Goal: Information Seeking & Learning: Learn about a topic

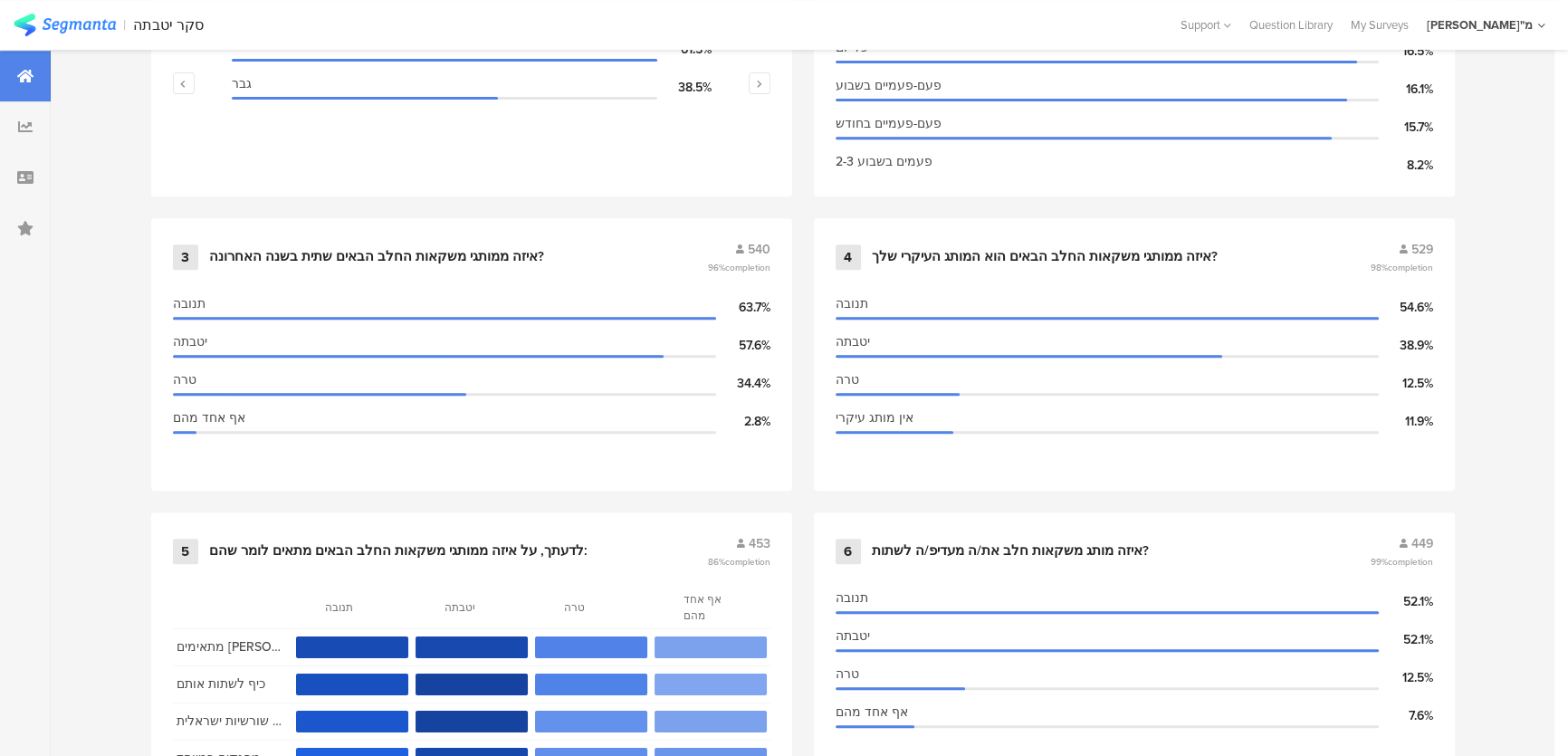
scroll to position [1059, 0]
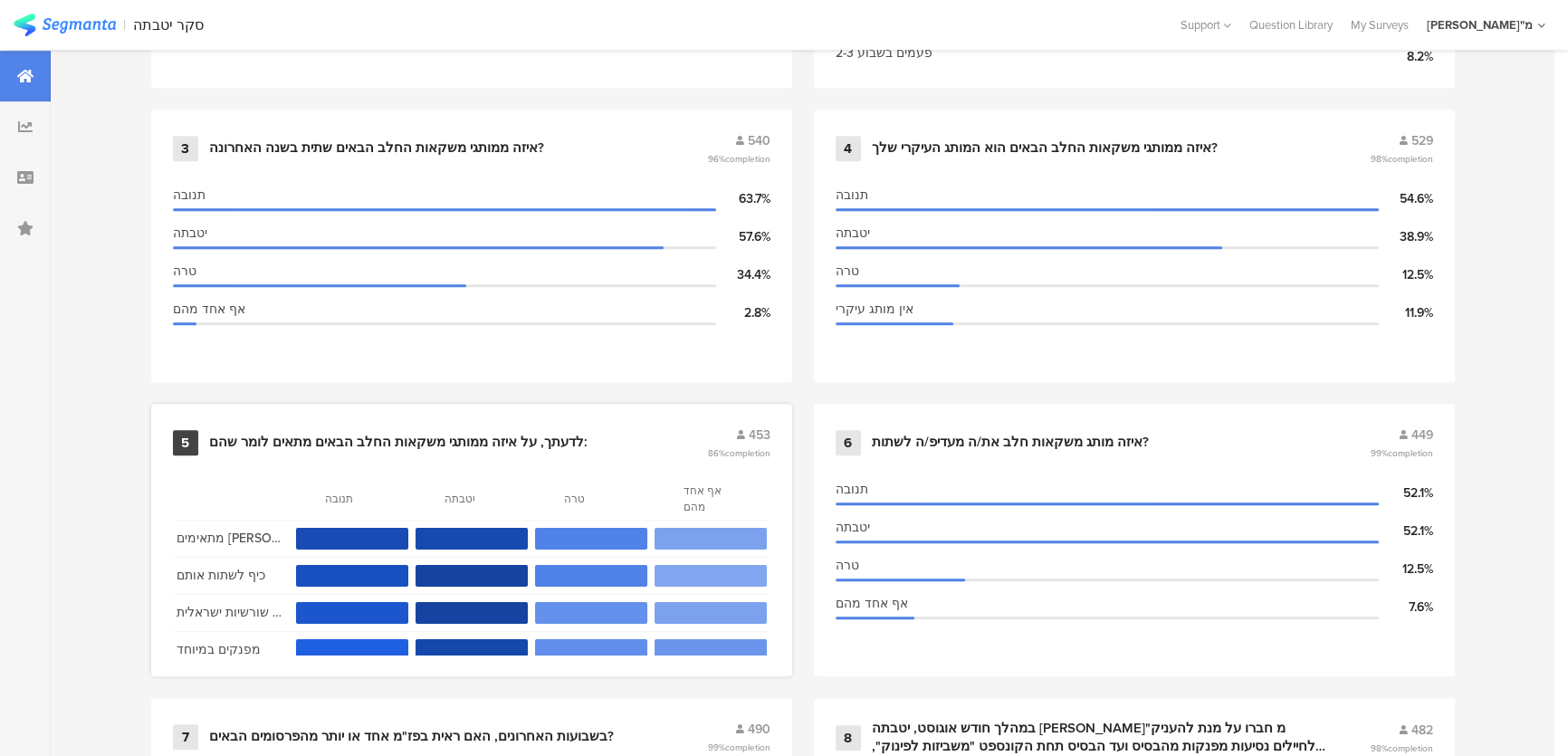
click at [455, 442] on div "לדעתך, על איזה ממותגי משקאות החלב הבאים מתאים לומר שהם:" at bounding box center [398, 442] width 378 height 18
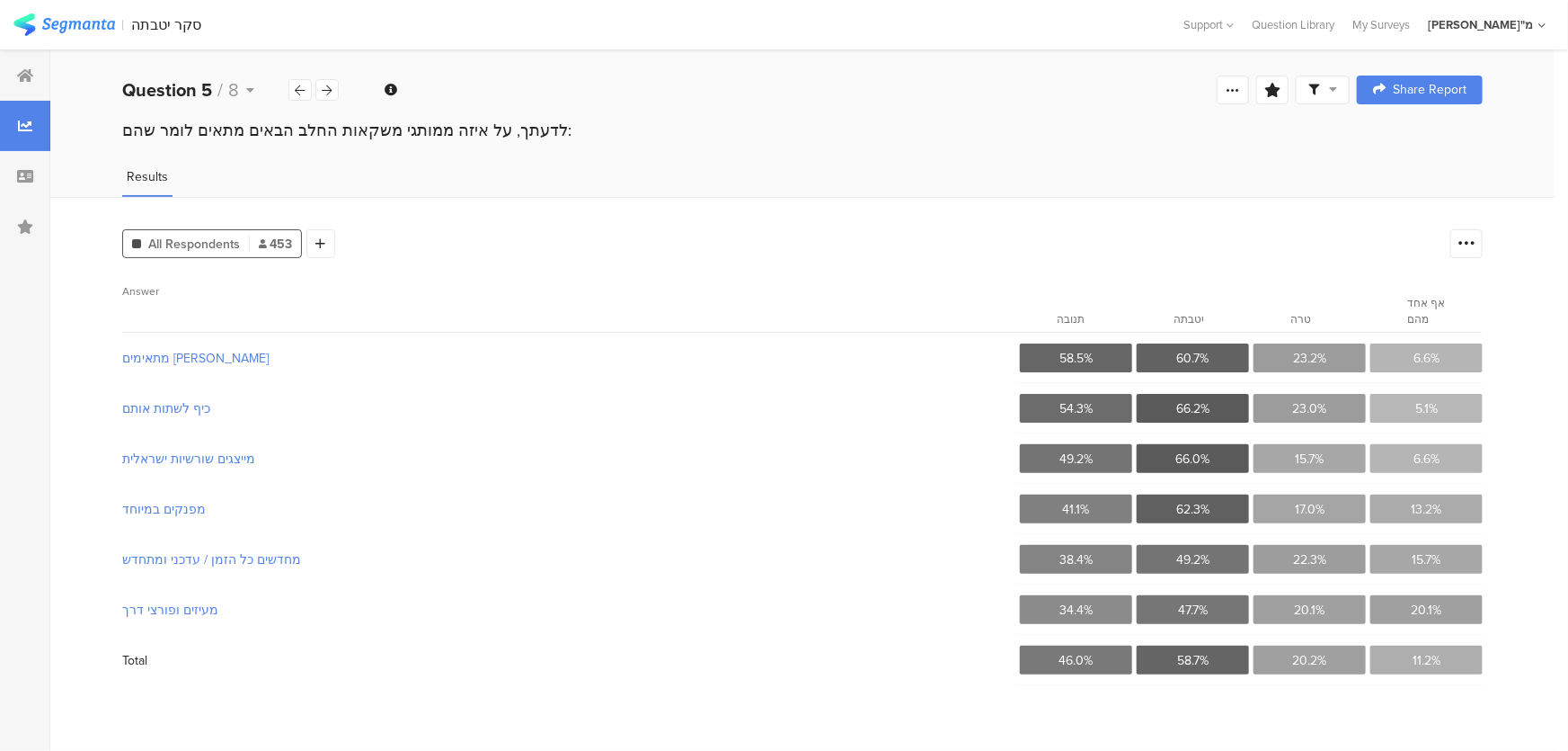
click at [1200, 322] on span "יטבתה" at bounding box center [1189, 319] width 31 height 16
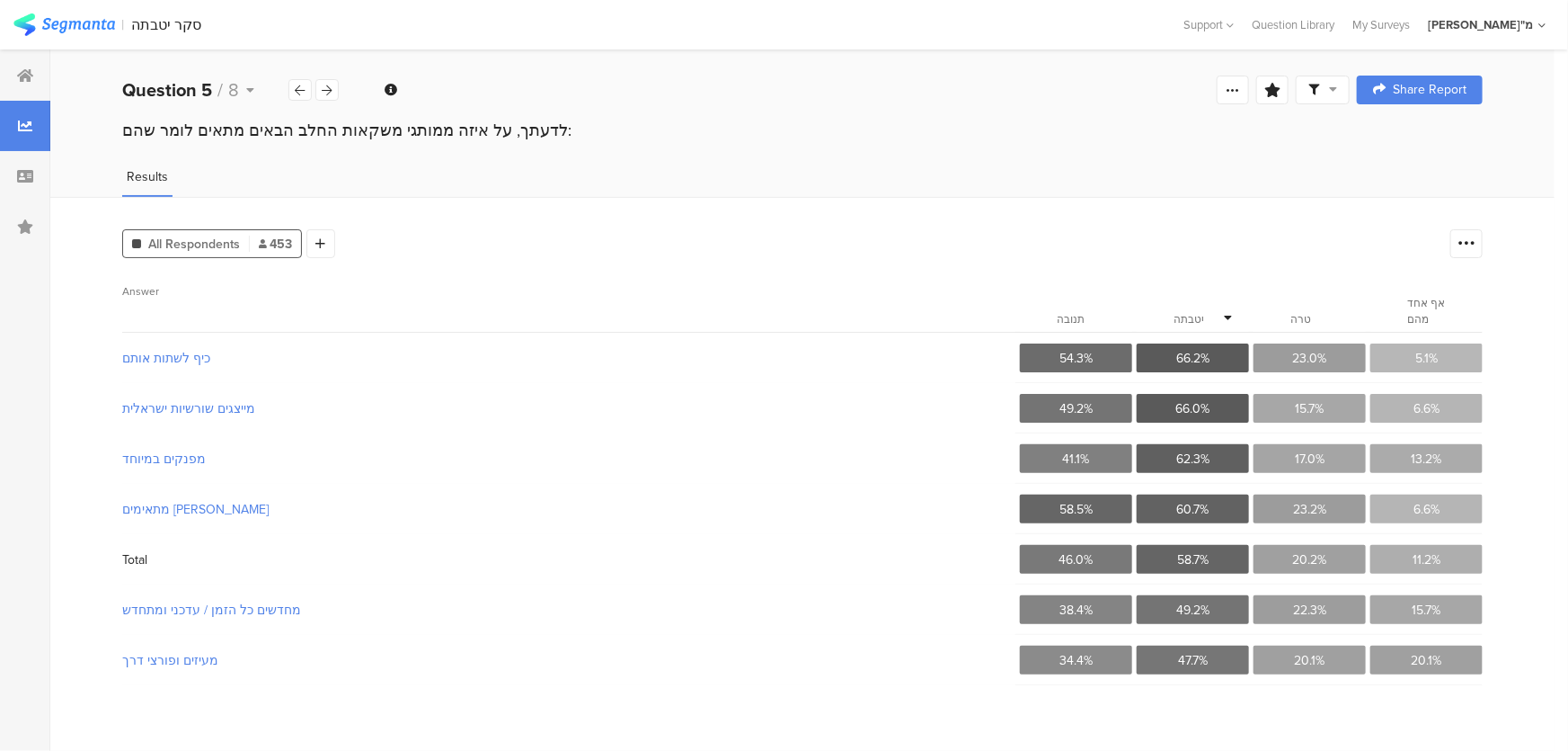
click at [1082, 318] on span "תנובה" at bounding box center [1071, 319] width 28 height 16
click at [1186, 318] on span "יטבתה" at bounding box center [1189, 319] width 31 height 16
click at [317, 86] on div at bounding box center [327, 90] width 23 height 21
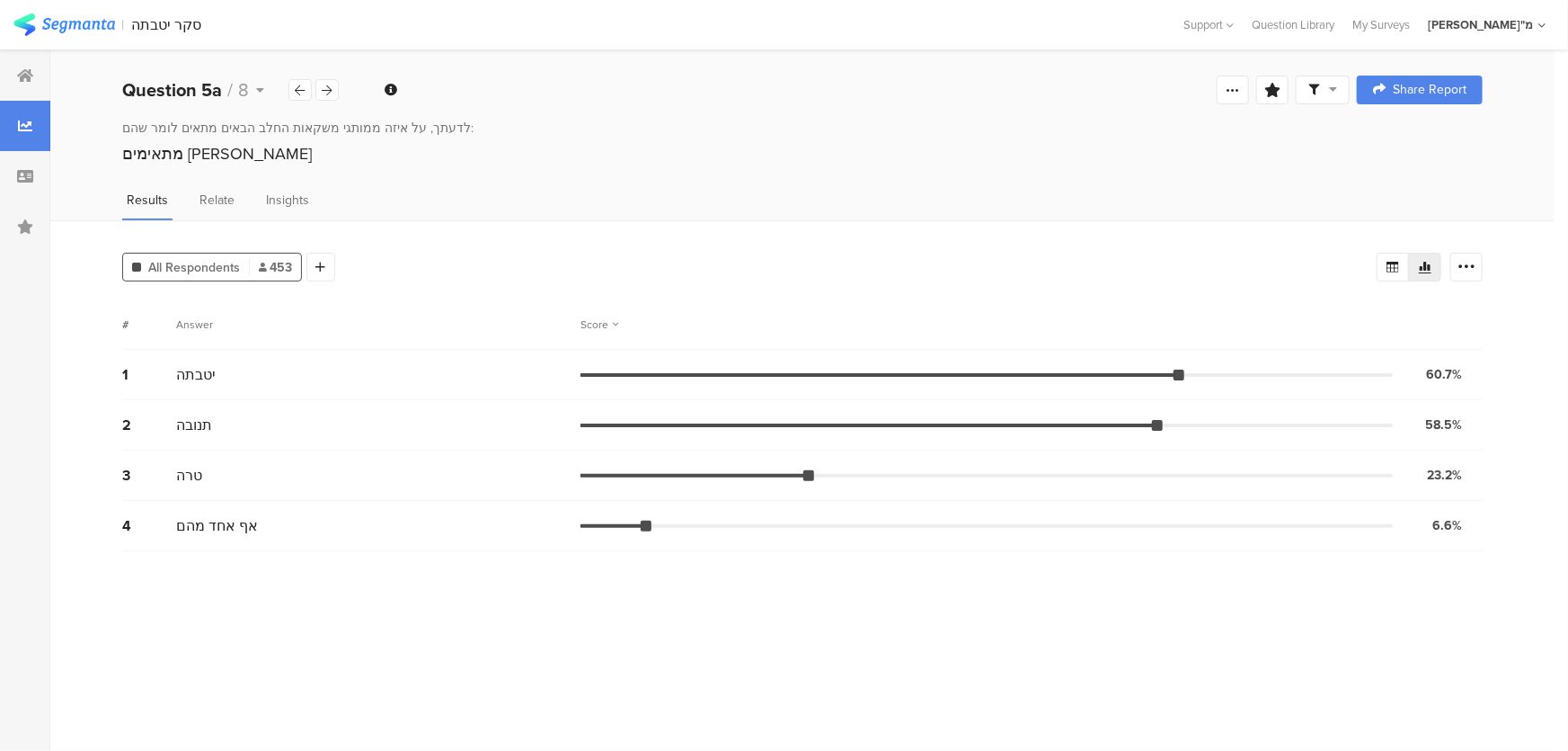
click at [315, 89] on div "Question 5a / 8" at bounding box center [231, 90] width 218 height 27
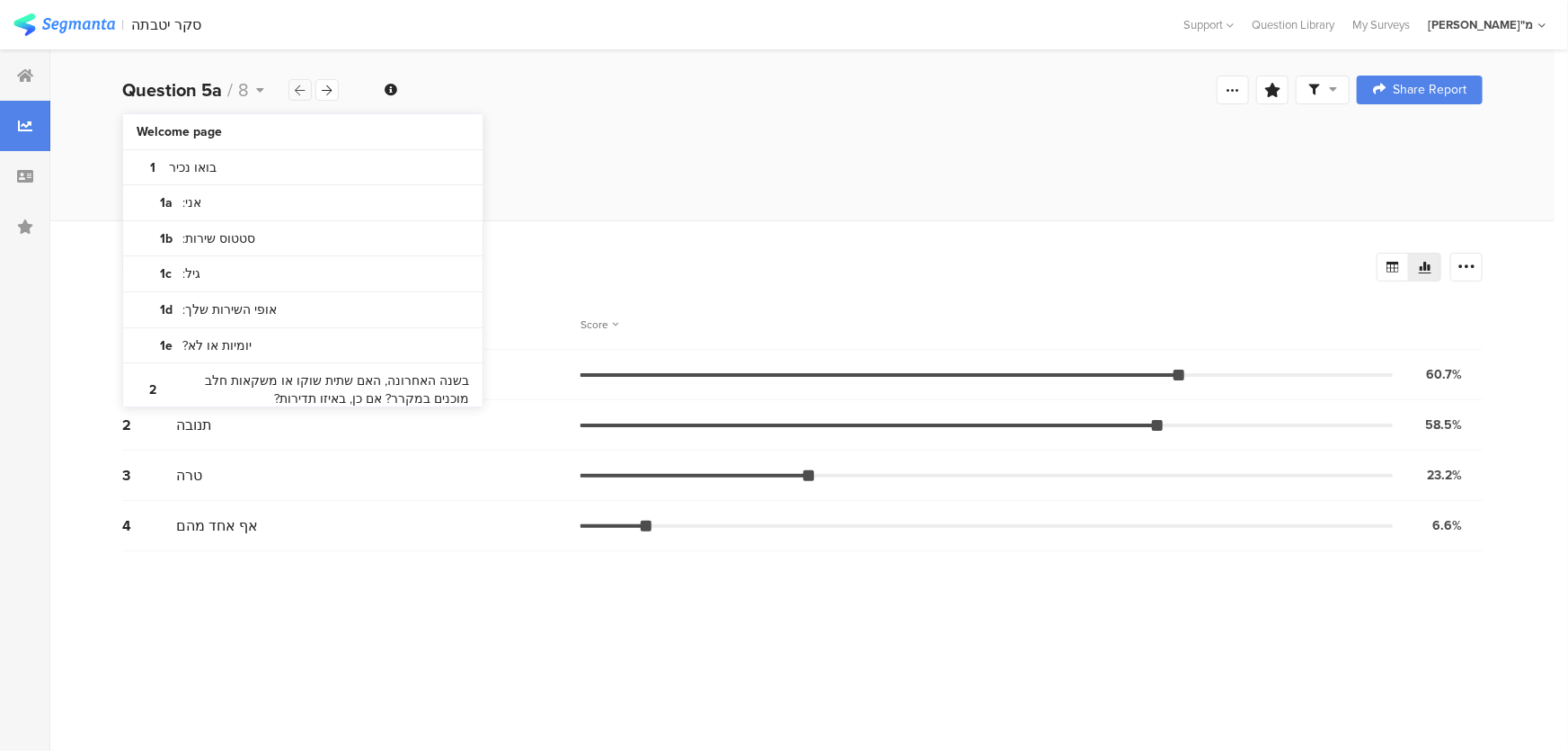
click at [310, 90] on div at bounding box center [300, 90] width 23 height 21
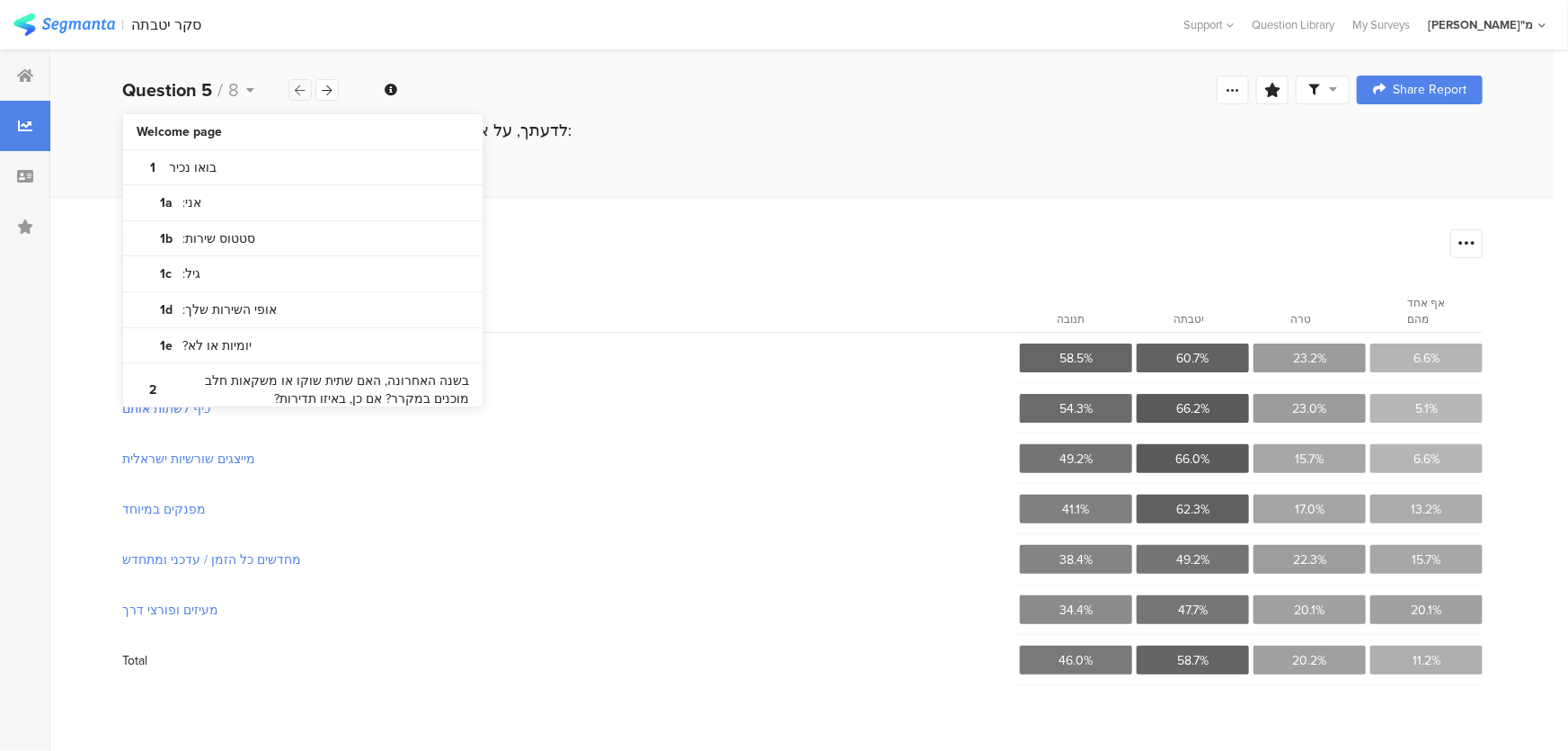
click at [310, 90] on div at bounding box center [300, 90] width 23 height 21
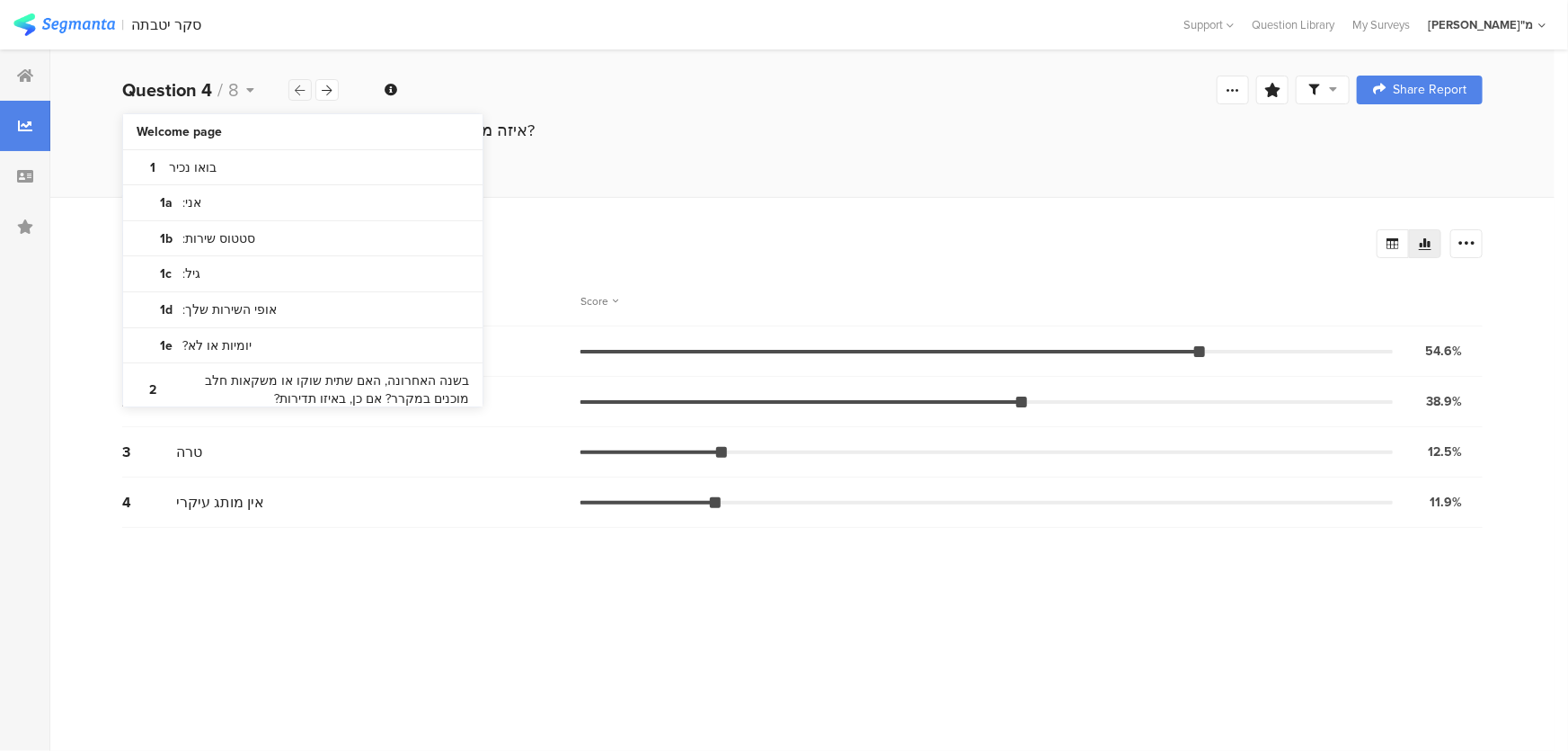
click at [310, 90] on div at bounding box center [300, 90] width 23 height 21
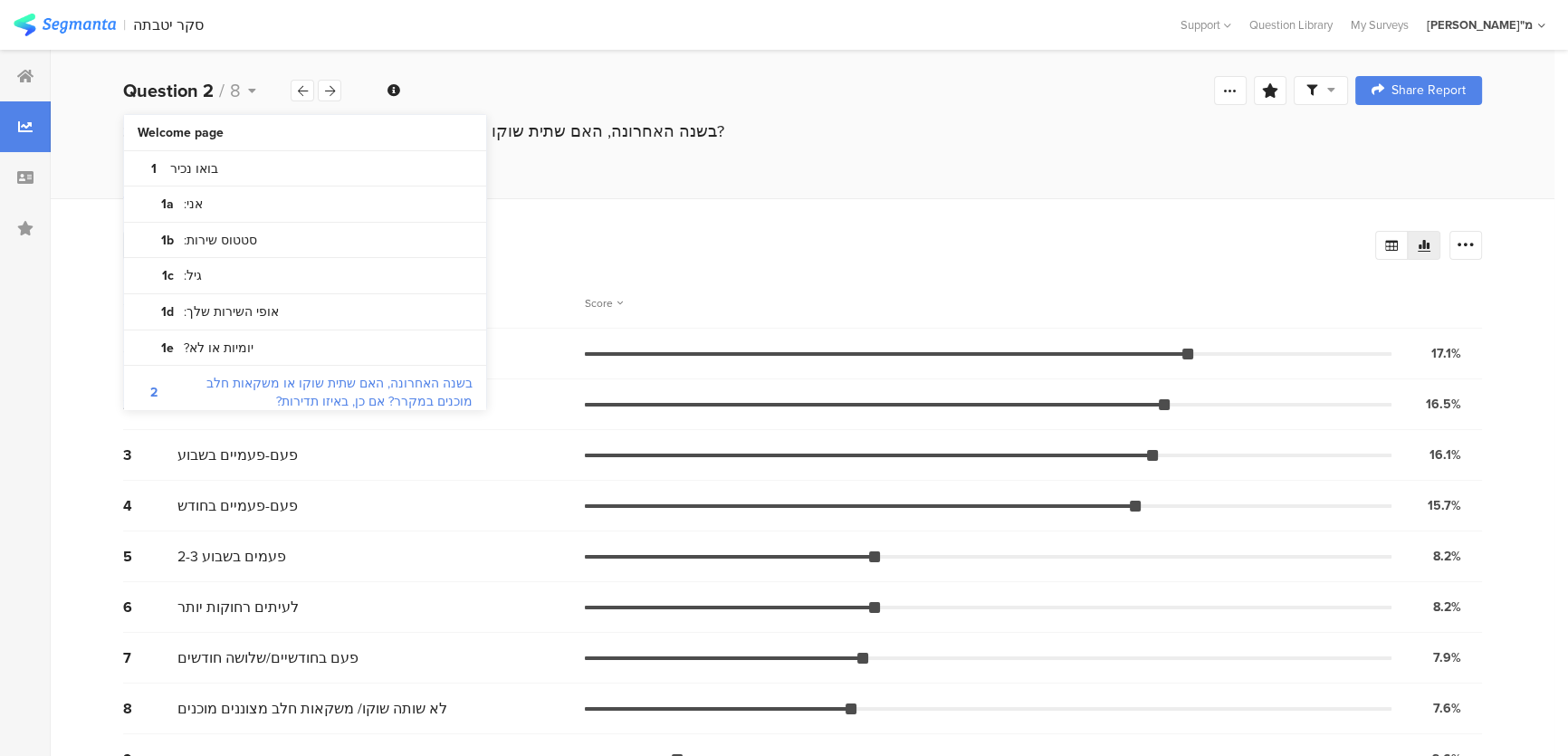
click at [653, 145] on div "בשנה האחרונה, האם שתית שוקו או משקאות חלב מוכנים במקרר? אם כן, באיזו תדירות?" at bounding box center [802, 134] width 1503 height 29
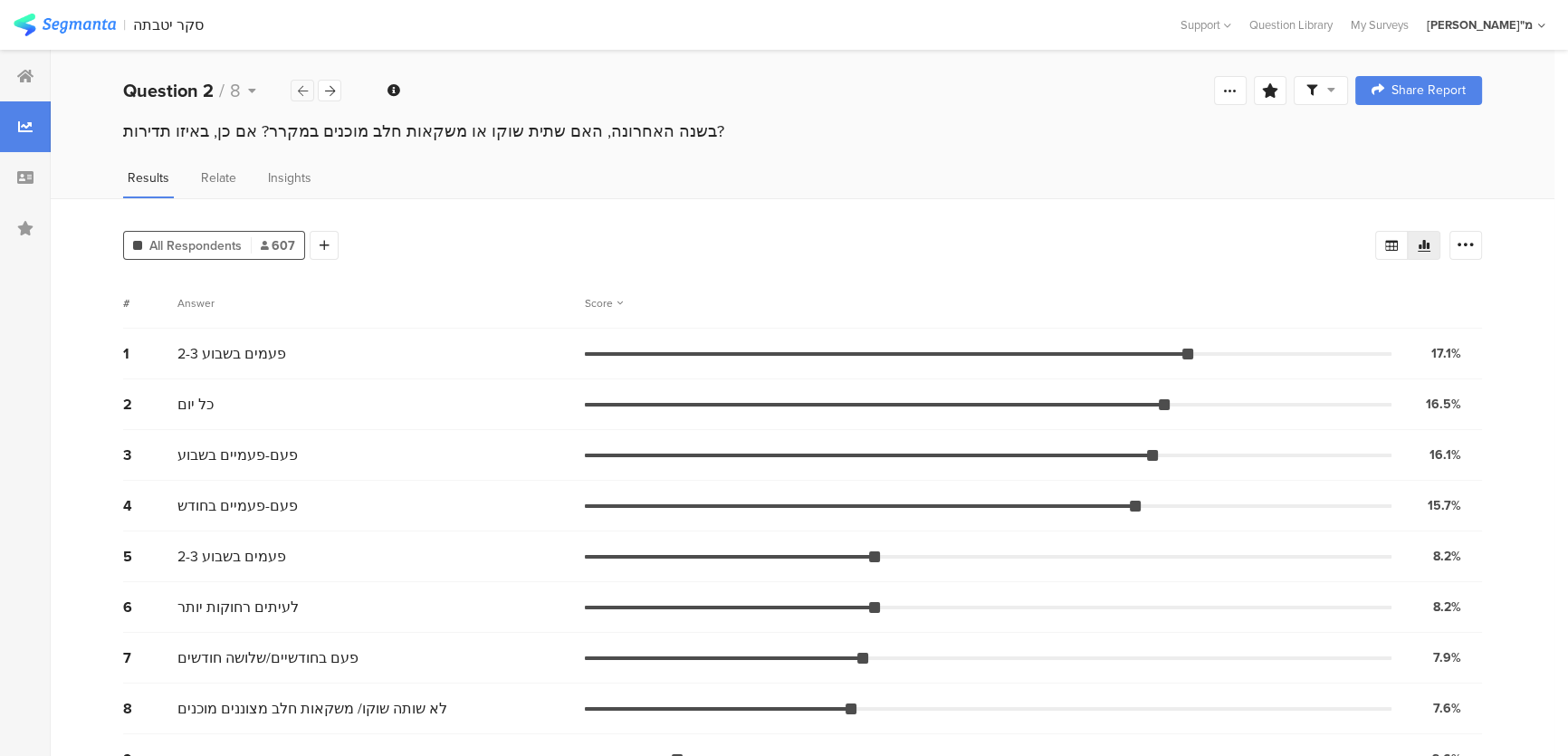
click at [300, 95] on icon at bounding box center [303, 90] width 10 height 12
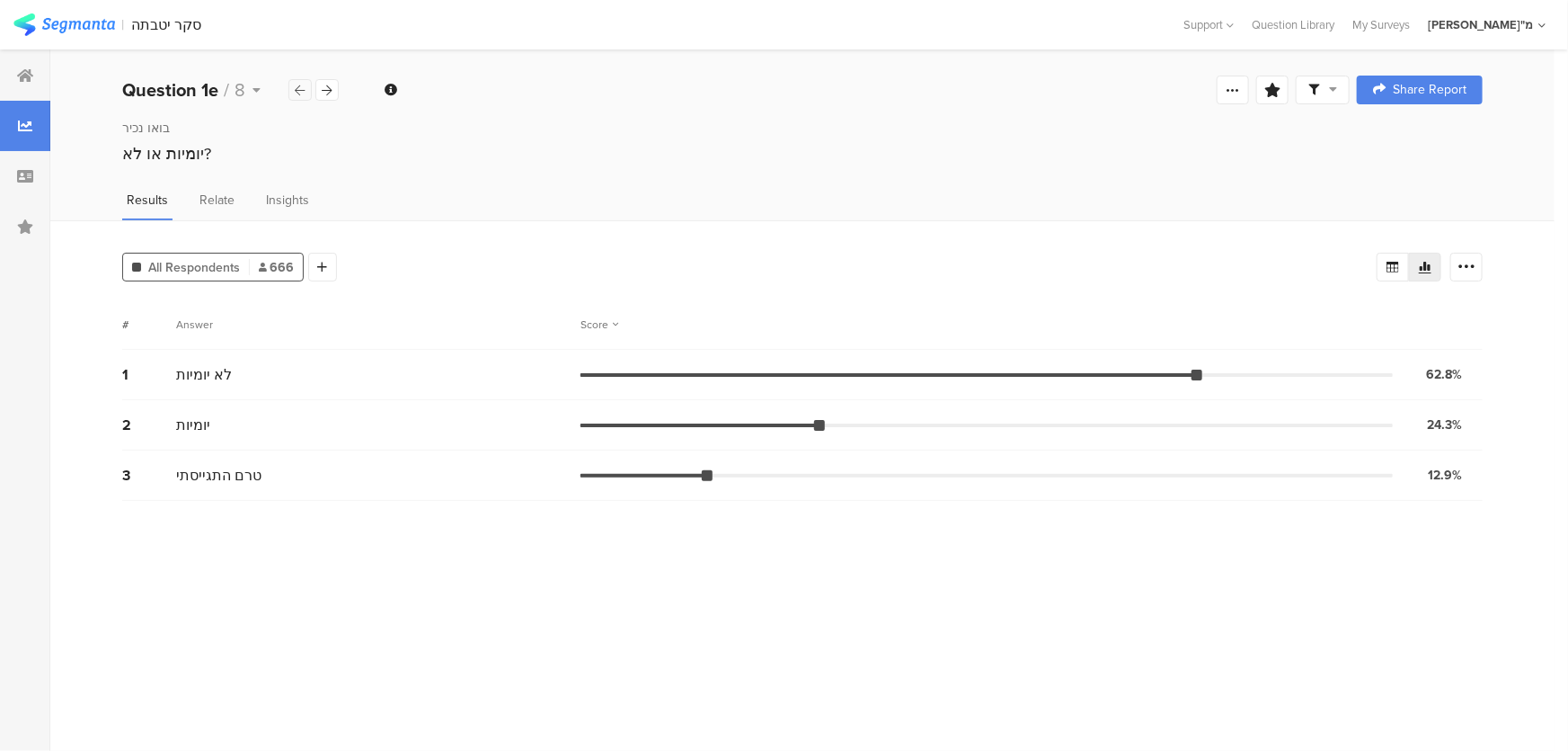
click at [298, 94] on icon at bounding box center [301, 90] width 10 height 12
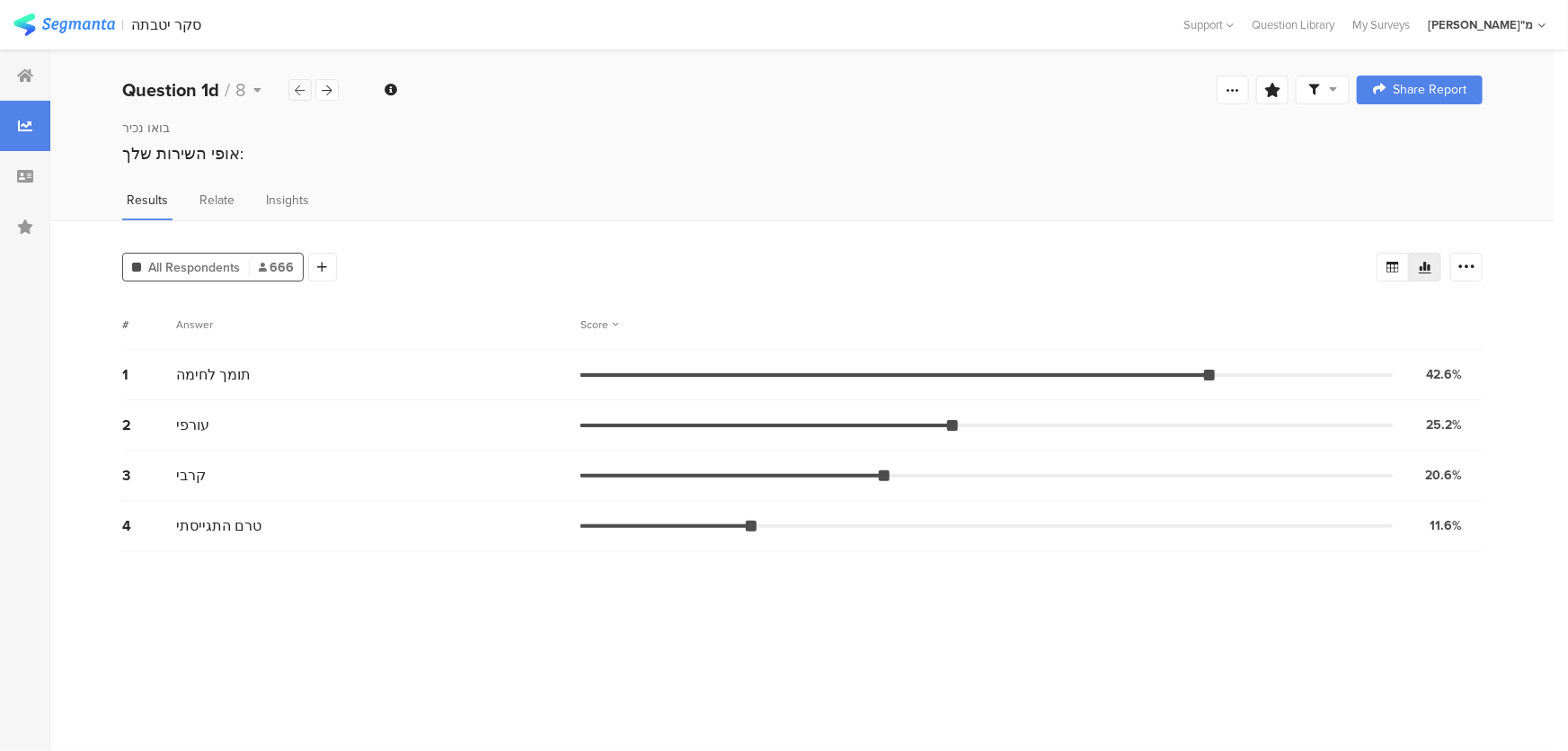
click at [298, 94] on icon at bounding box center [301, 90] width 10 height 12
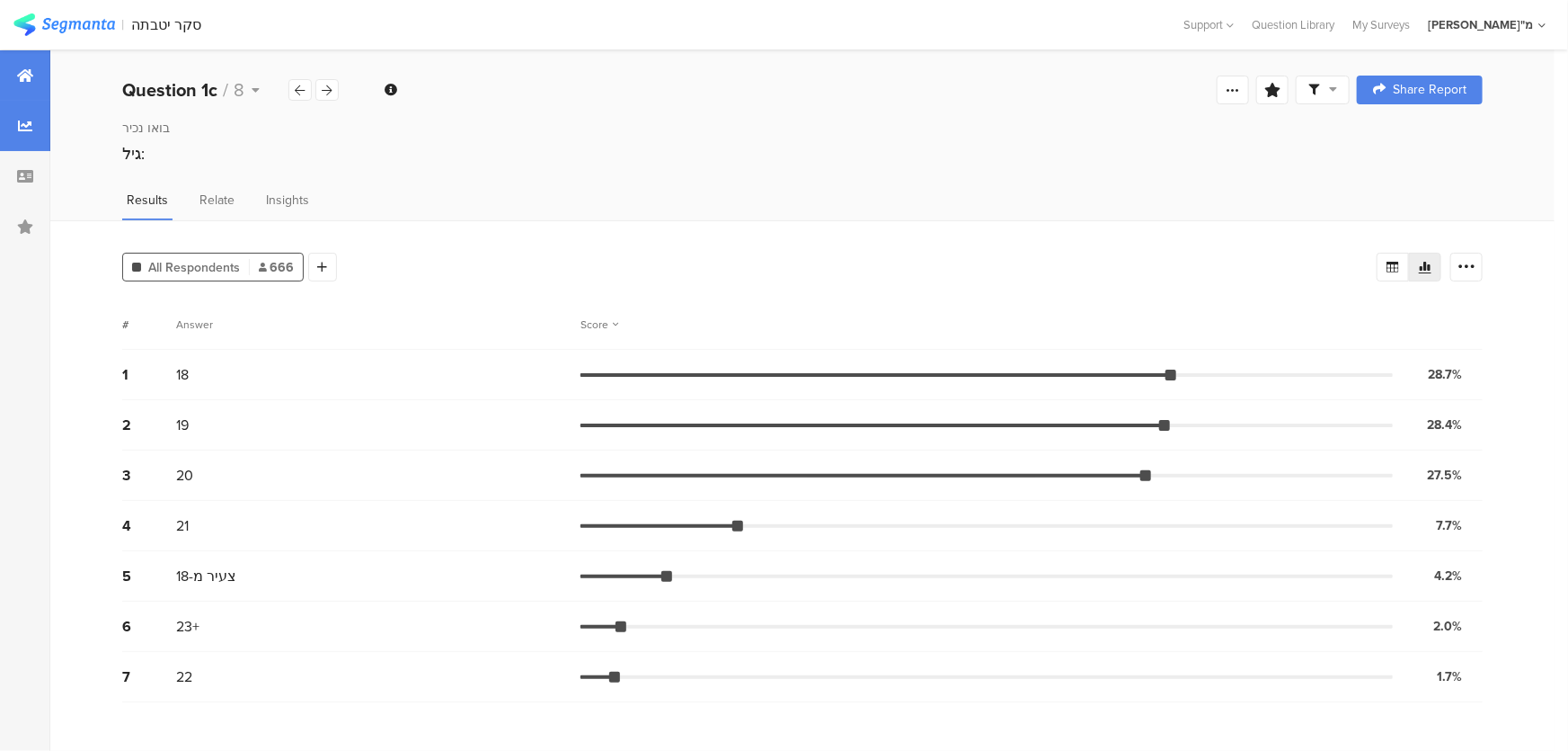
click at [0, 77] on div at bounding box center [25, 76] width 50 height 50
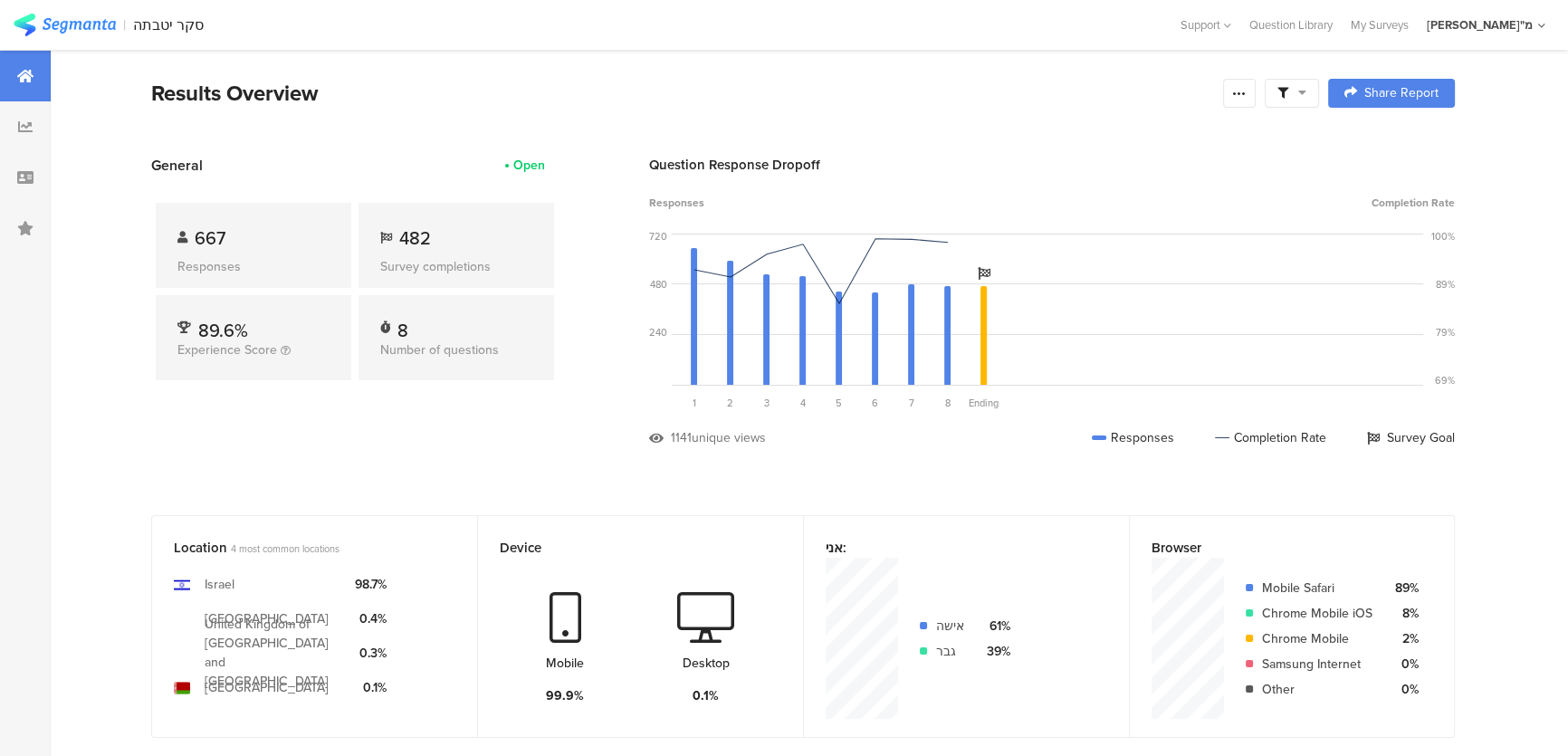
click at [383, 466] on div "General Open 667 Responses 482 Survey completions 89.6% Experience Score 8 Numb…" at bounding box center [355, 315] width 407 height 320
click at [987, 128] on section "Results Overview Confidence Level 95 % Preview survey Edit survey Export Result…" at bounding box center [803, 116] width 1449 height 78
